Goal: Transaction & Acquisition: Purchase product/service

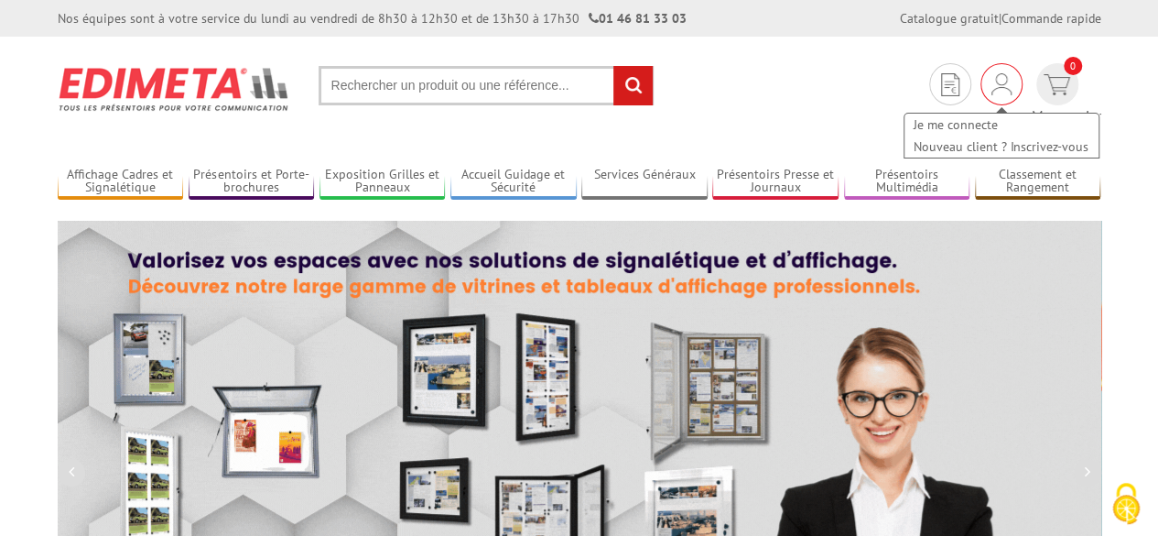
click at [992, 87] on img at bounding box center [1002, 84] width 20 height 22
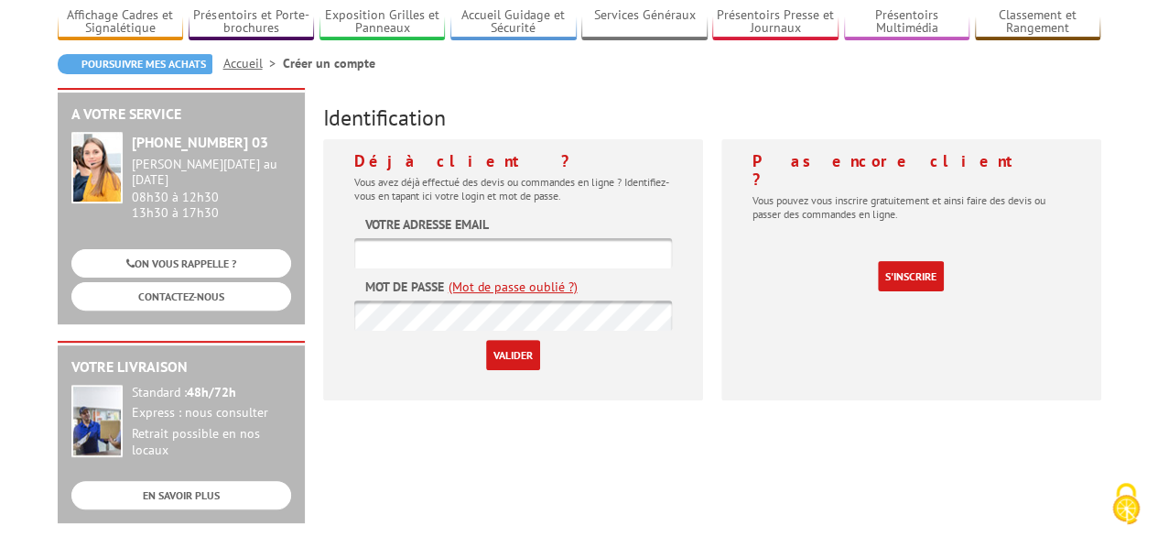
scroll to position [183, 0]
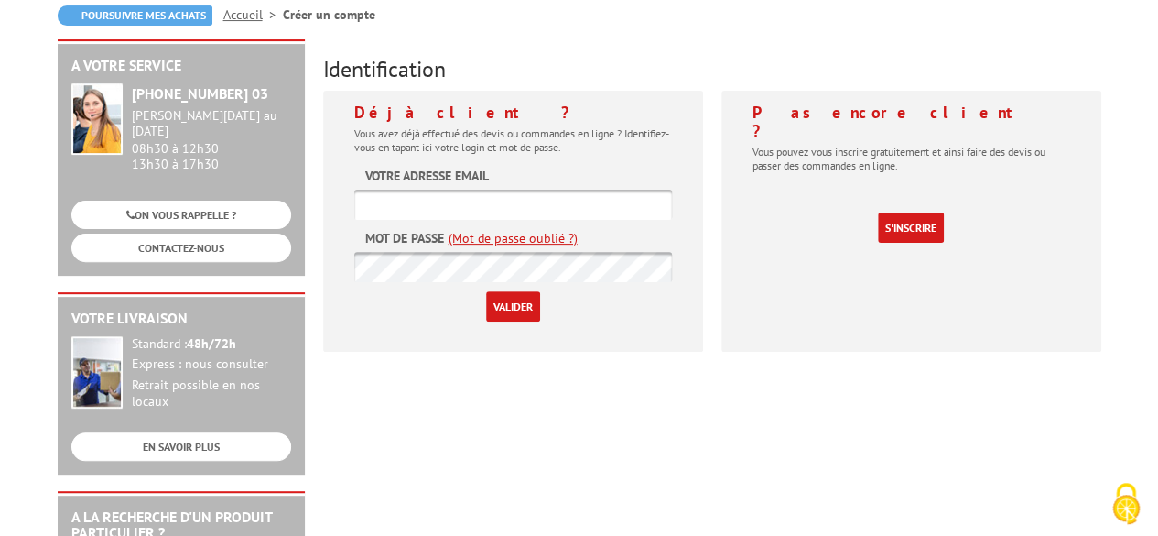
type input "lmb@lmbfrance.com"
click at [522, 312] on input "Valider" at bounding box center [513, 306] width 54 height 30
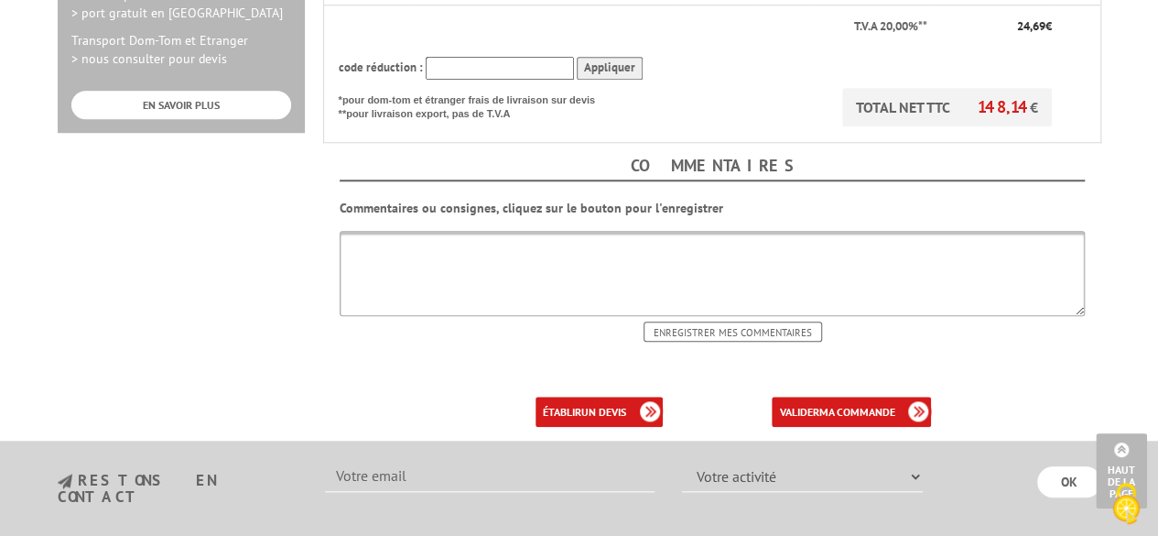
scroll to position [732, 0]
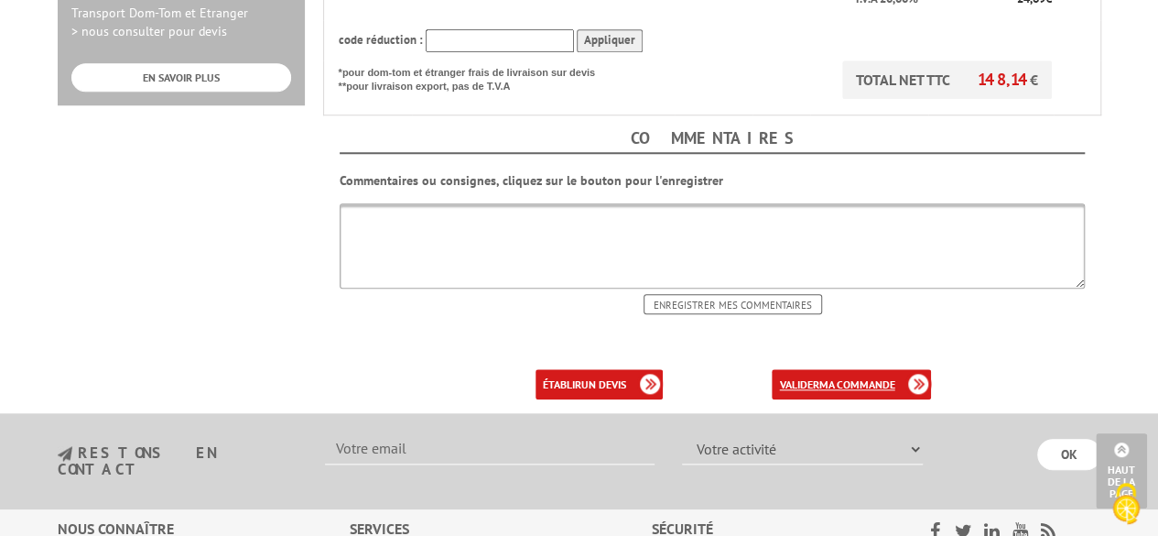
click at [833, 377] on b "ma commande" at bounding box center [856, 384] width 76 height 14
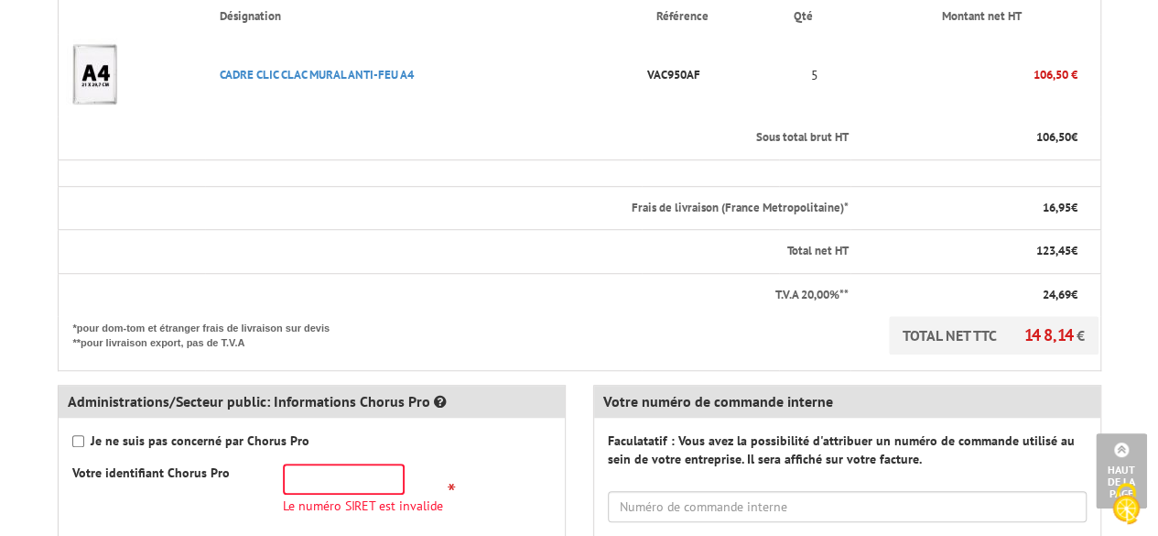
scroll to position [549, 0]
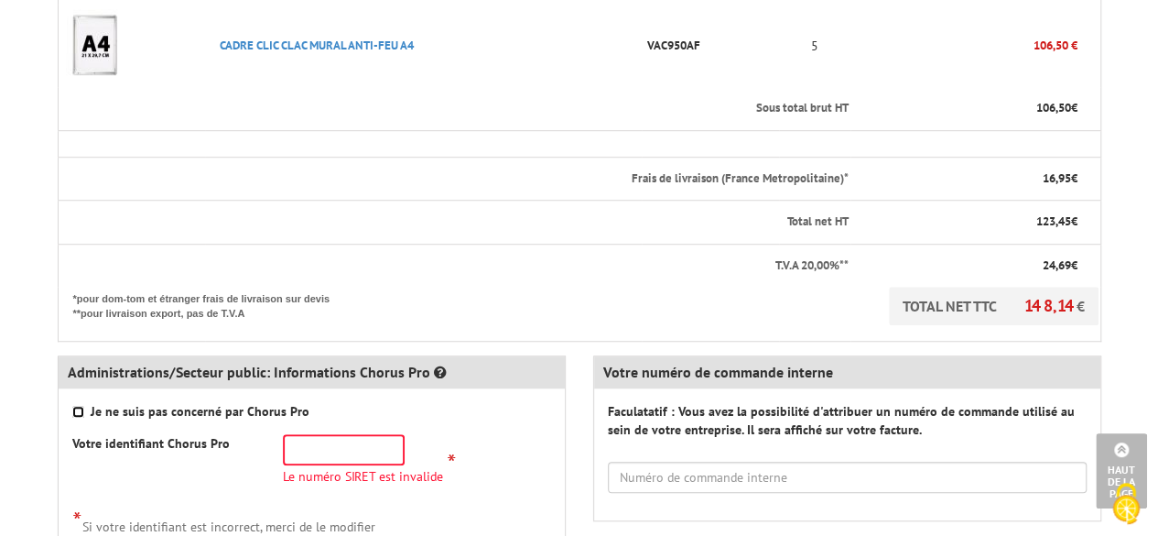
click at [79, 406] on input "Je ne suis pas concerné par Chorus Pro" at bounding box center [78, 412] width 12 height 12
checkbox input "true"
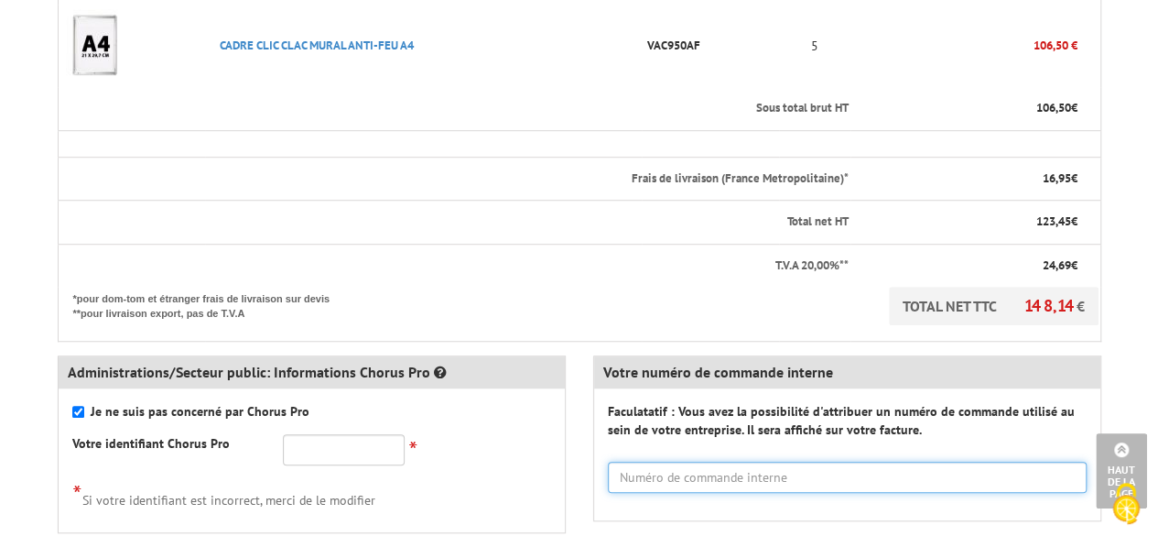
drag, startPoint x: 643, startPoint y: 442, endPoint x: 817, endPoint y: 411, distance: 176.7
click at [642, 461] on input "text" at bounding box center [847, 476] width 479 height 31
click at [704, 461] on input "text" at bounding box center [847, 476] width 479 height 31
paste input "60010887"
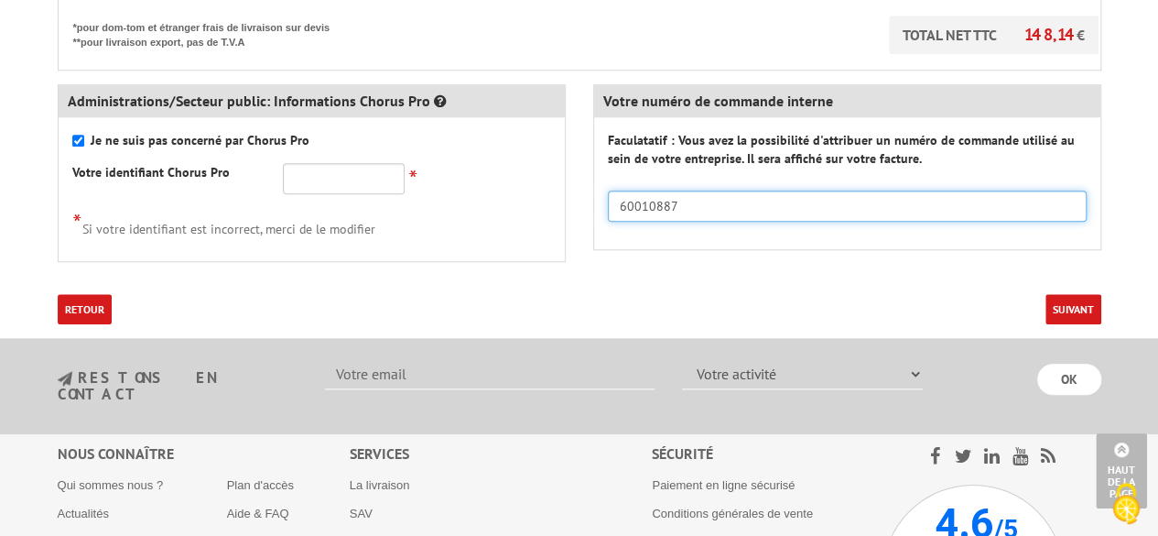
scroll to position [824, 0]
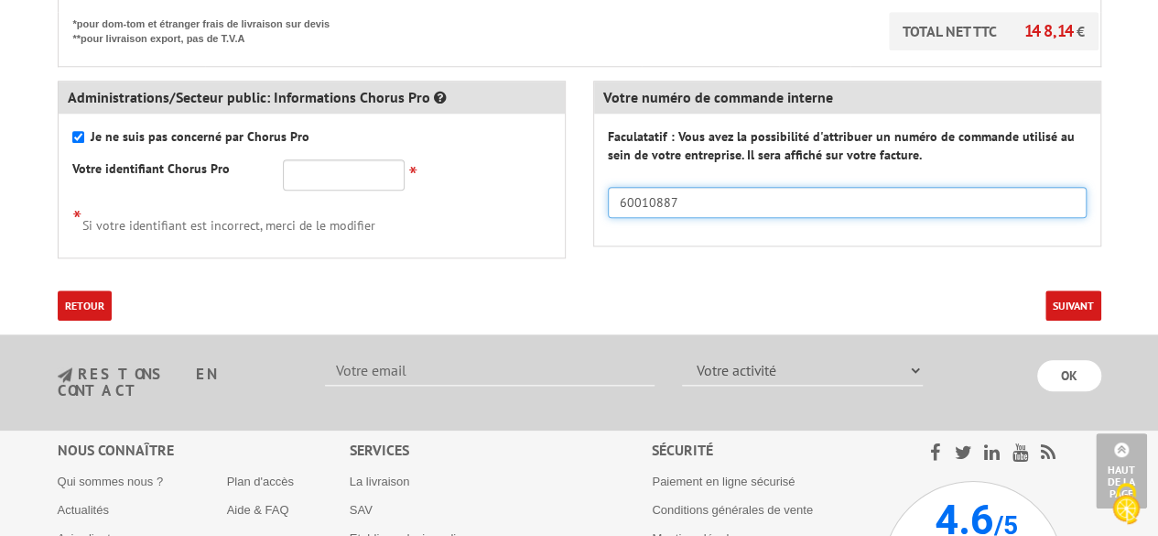
type input "60010887"
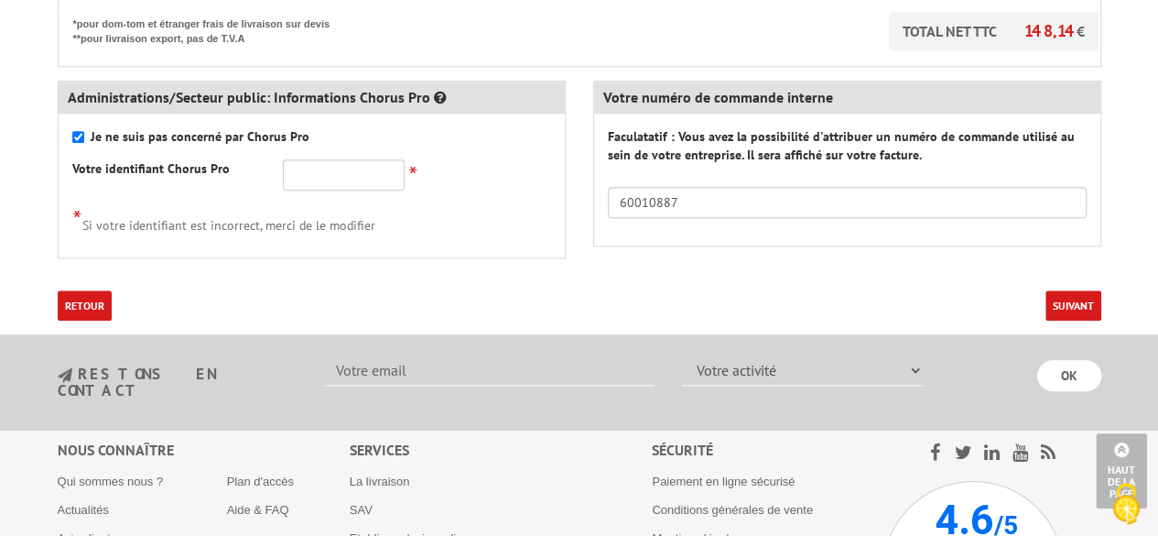
click at [1072, 290] on button "Suivant" at bounding box center [1074, 305] width 56 height 30
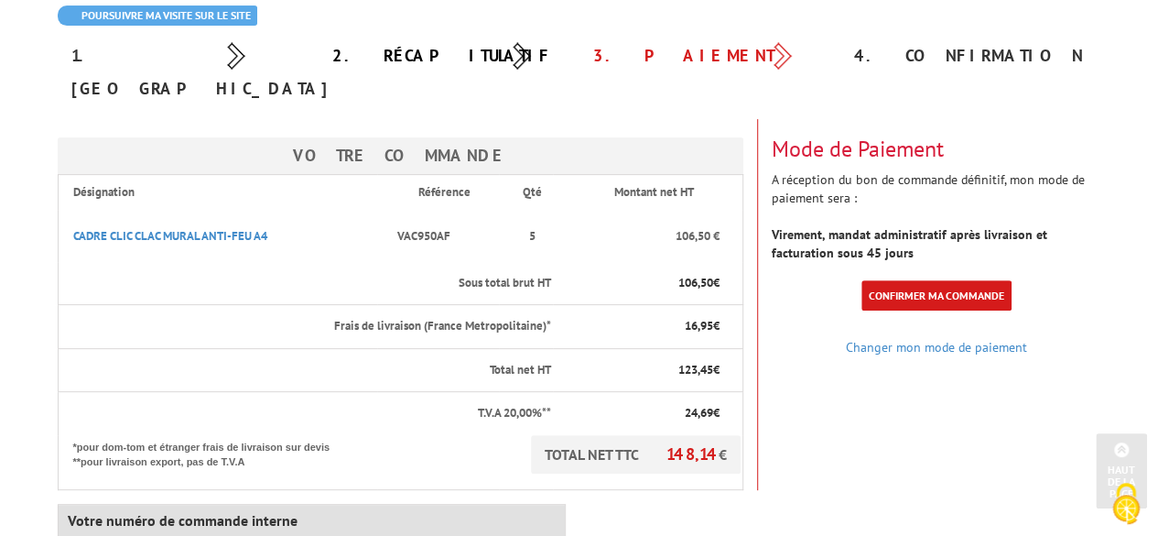
scroll to position [183, 0]
click at [946, 280] on link "Confirmer ma commande" at bounding box center [937, 295] width 150 height 30
